Goal: Task Accomplishment & Management: Manage account settings

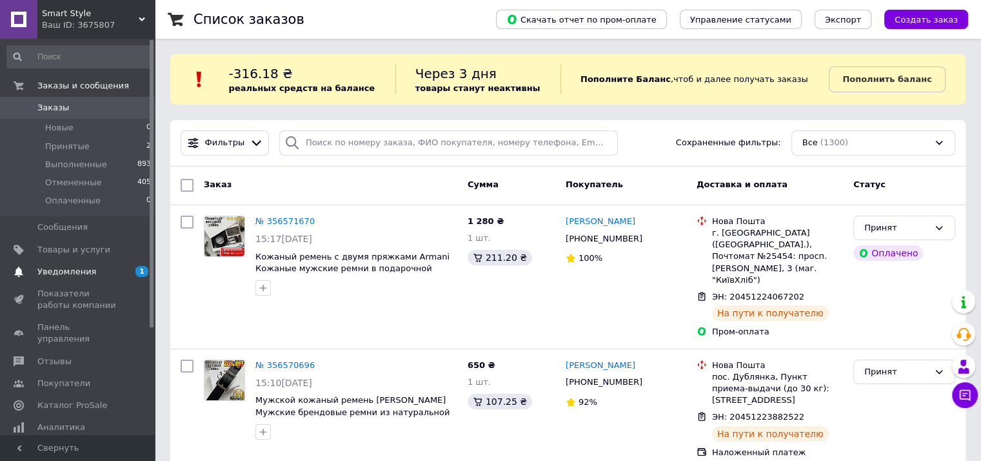
click at [95, 267] on span "Уведомления" at bounding box center [78, 272] width 82 height 12
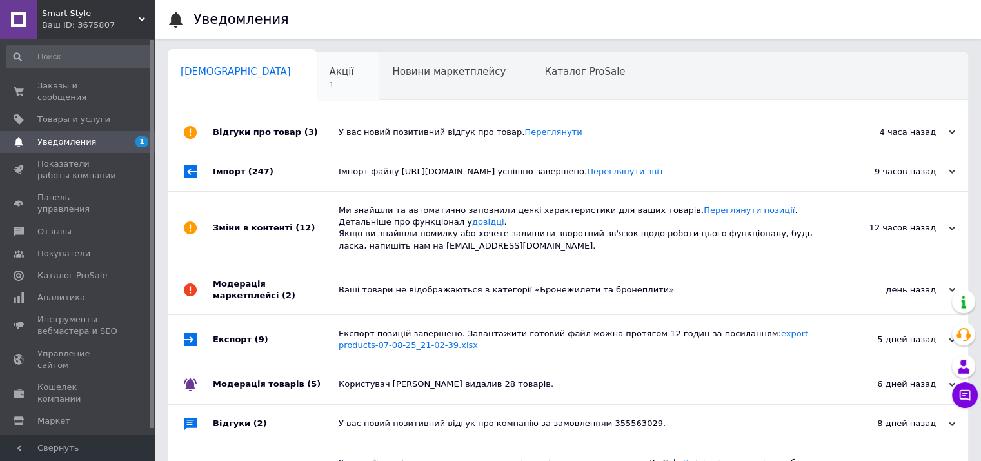
click at [330, 74] on span "Акції" at bounding box center [342, 72] width 25 height 12
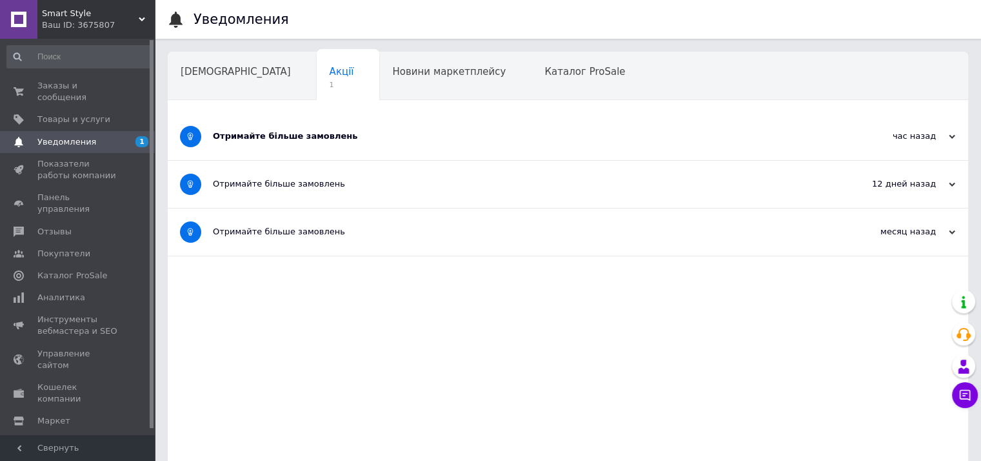
click at [272, 143] on div "Отримайте більше замовлень" at bounding box center [520, 136] width 614 height 47
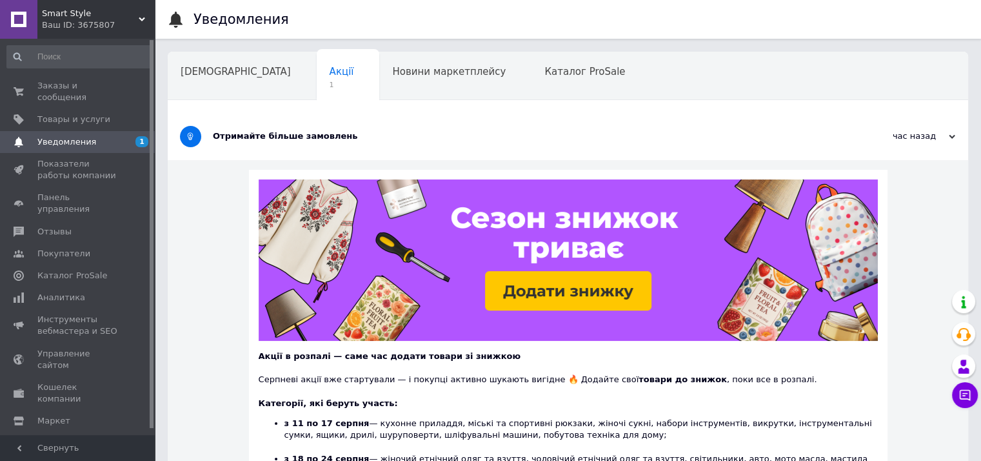
click at [85, 136] on span "Уведомления" at bounding box center [66, 142] width 59 height 12
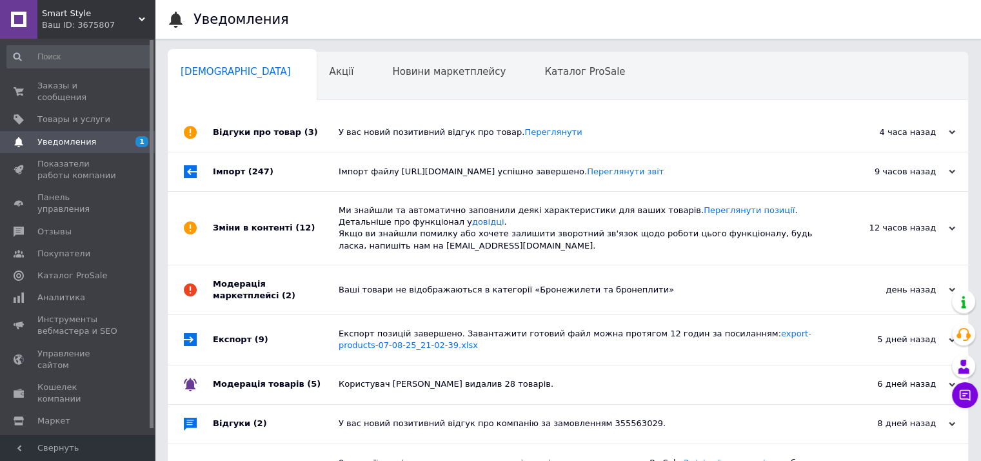
click at [222, 134] on div "Відгуки про товар (3)" at bounding box center [276, 132] width 126 height 39
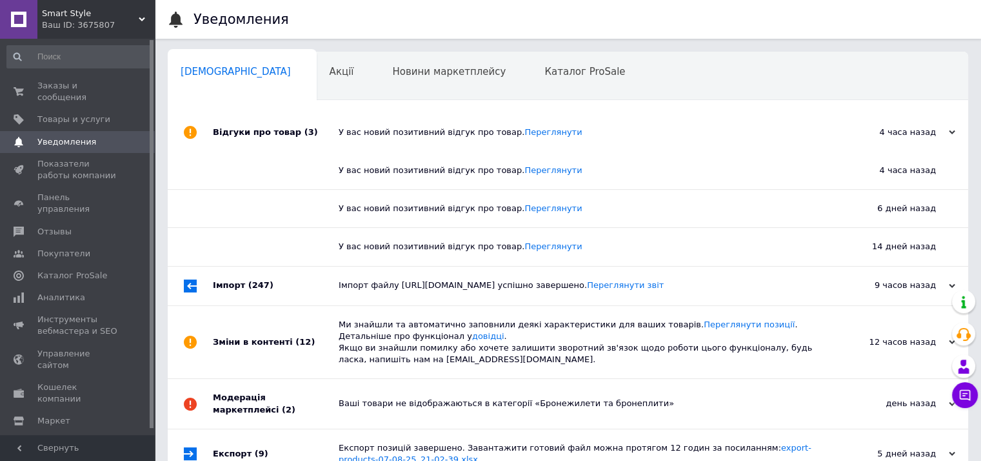
click at [222, 134] on div "Відгуки про товар (3)" at bounding box center [276, 132] width 126 height 39
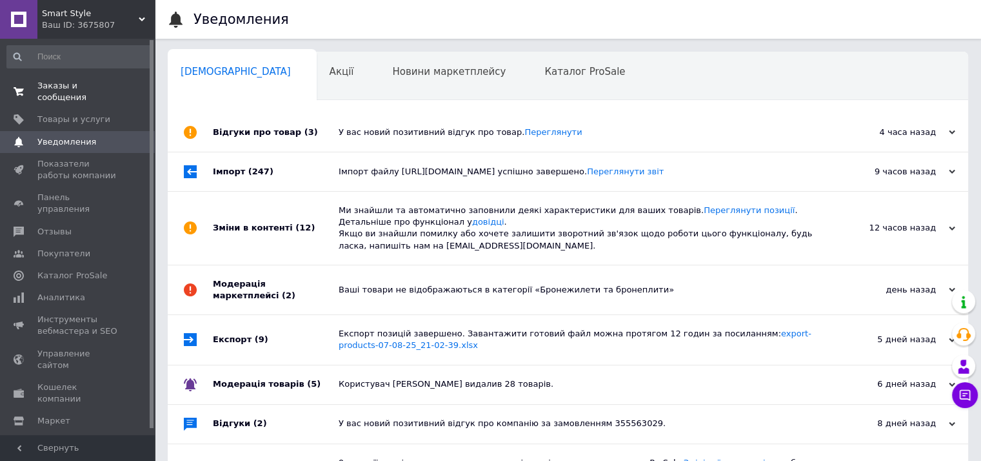
click at [65, 89] on span "Заказы и сообщения" at bounding box center [78, 91] width 82 height 23
